Goal: Task Accomplishment & Management: Manage account settings

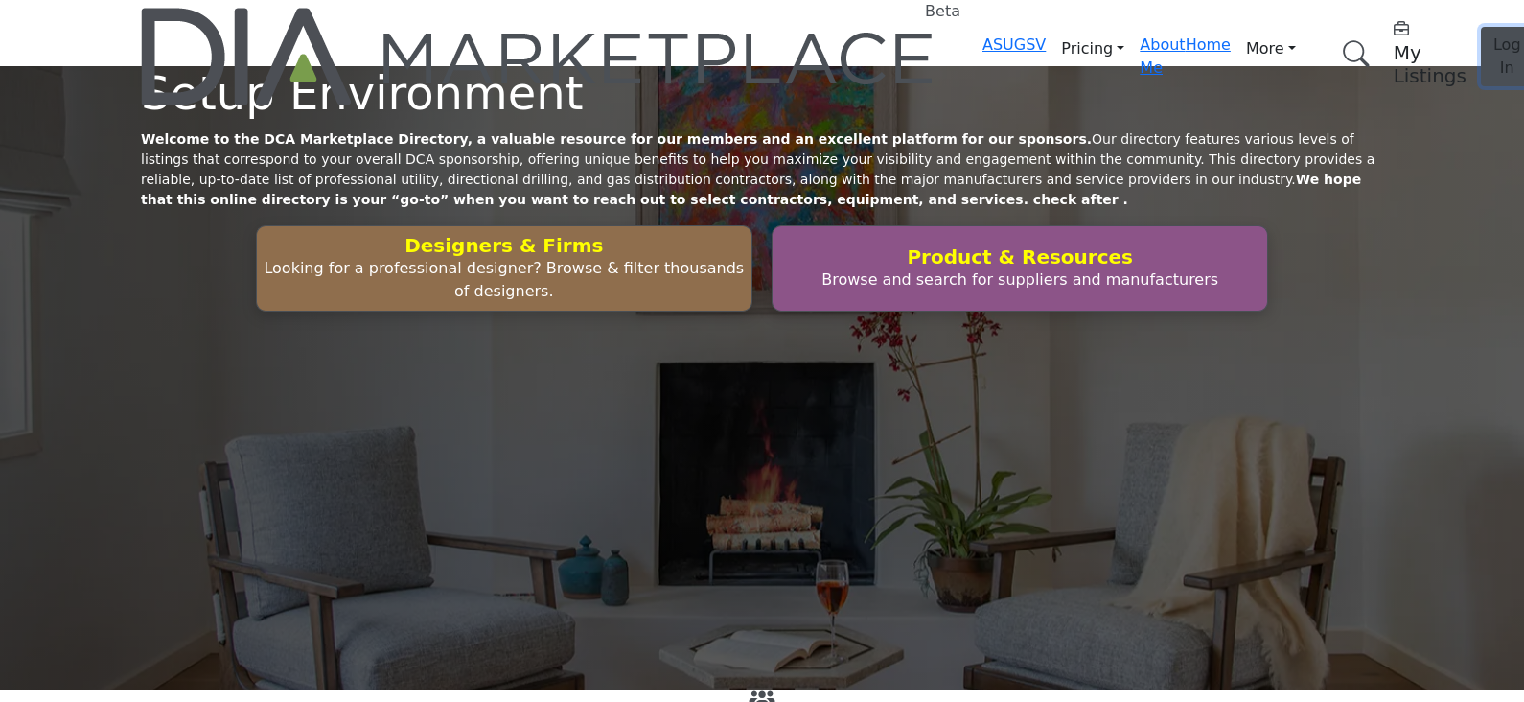
click at [1494, 41] on span "Log In" at bounding box center [1508, 55] width 28 height 41
